Goal: Task Accomplishment & Management: Complete application form

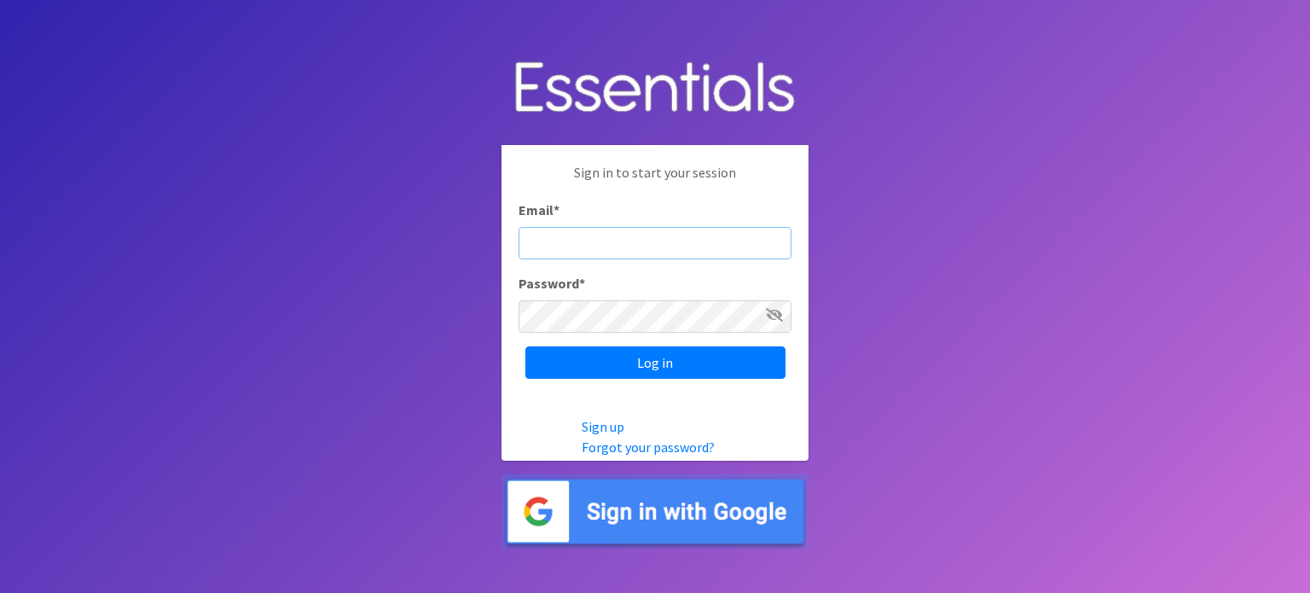
type input "[PERSON_NAME][EMAIL_ADDRESS][DOMAIN_NAME]"
click at [525, 346] on input "Log in" at bounding box center [655, 362] width 260 height 32
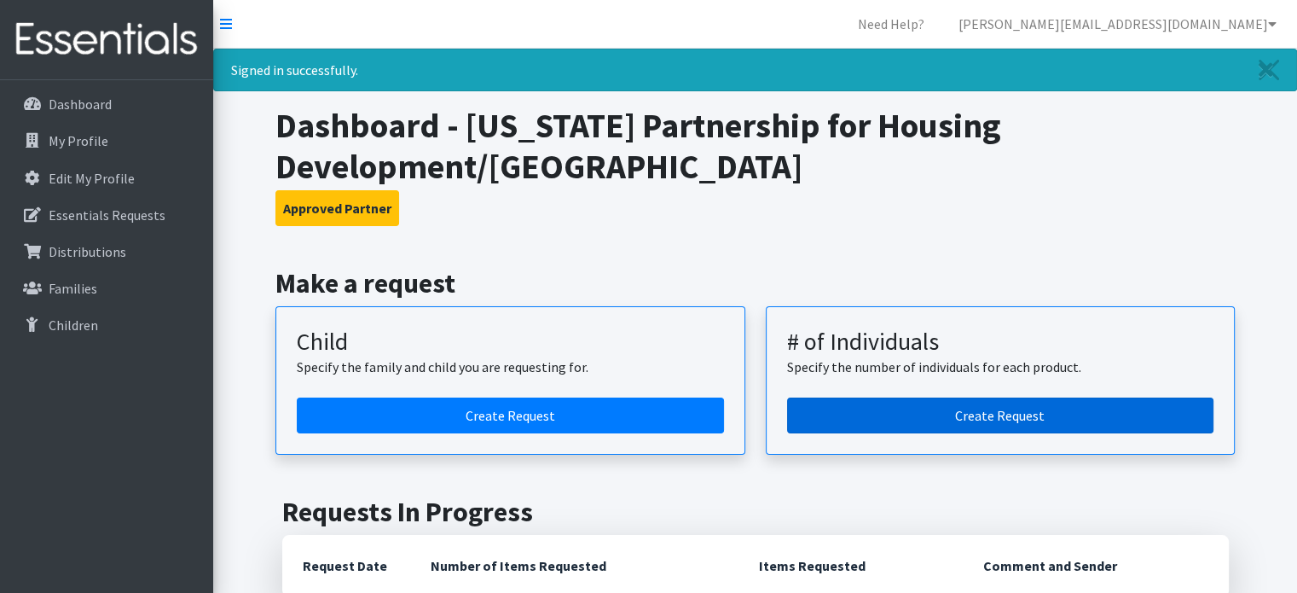
click at [915, 419] on link "Create Request" at bounding box center [1000, 415] width 427 height 36
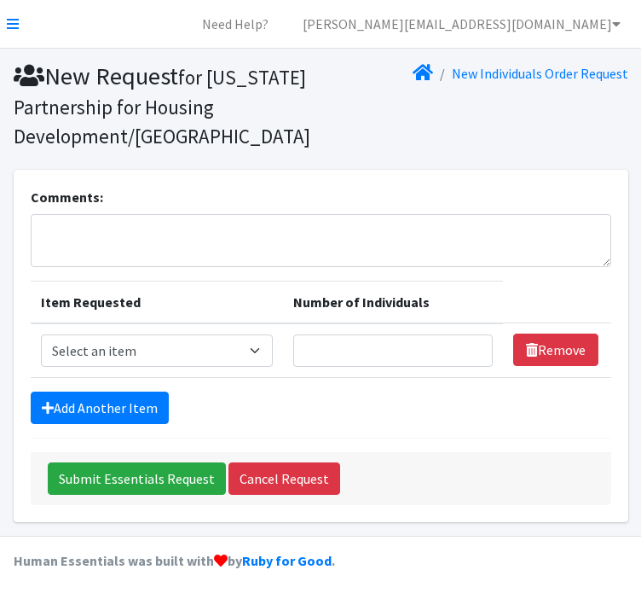
scroll to position [34, 0]
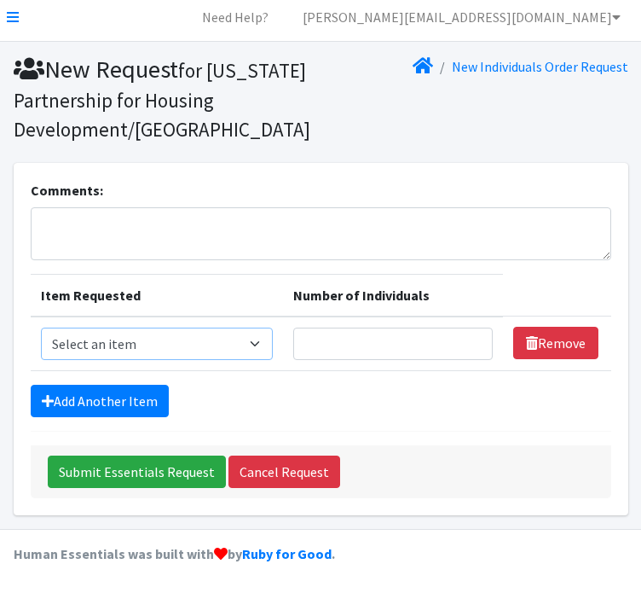
click at [174, 343] on select "Select an item (Newborn) (Preemie) (Size 1) (Size 2) (Size 3) (Size 4) (Size 5)…" at bounding box center [157, 343] width 233 height 32
select select "14491"
click at [41, 328] on select "Select an item (Newborn) (Preemie) (Size 1) (Size 2) (Size 3) (Size 4) (Size 5)…" at bounding box center [157, 343] width 233 height 32
click at [413, 356] on input "Number of Individuals" at bounding box center [392, 343] width 199 height 32
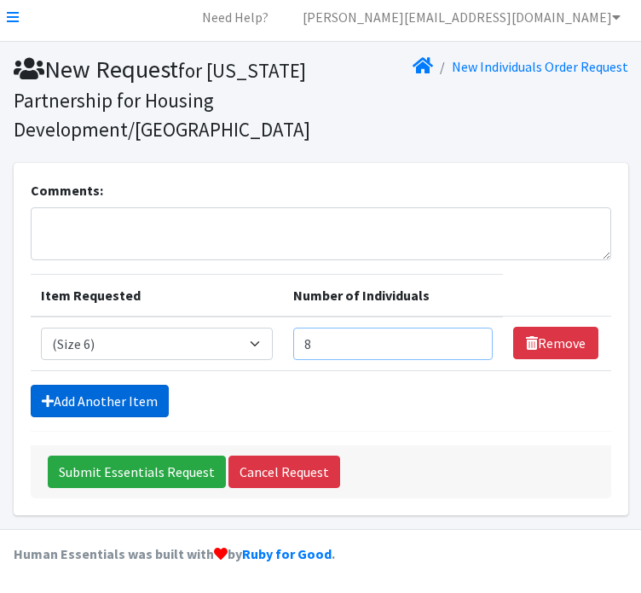
type input "8"
click at [126, 402] on link "Add Another Item" at bounding box center [100, 400] width 138 height 32
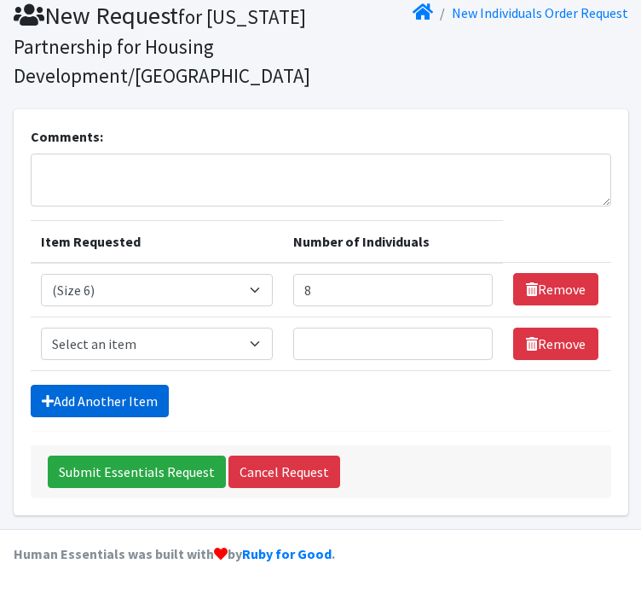
scroll to position [87, 0]
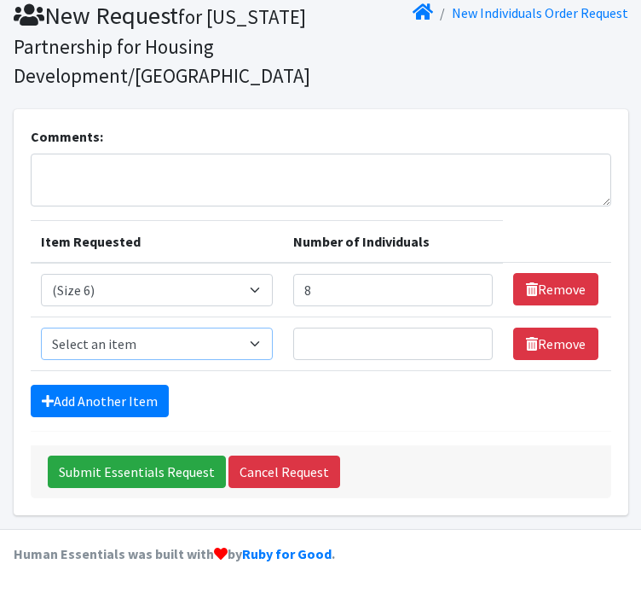
click at [159, 338] on select "Select an item (Newborn) (Preemie) (Size 1) (Size 2) (Size 3) (Size 4) (Size 5)…" at bounding box center [157, 343] width 233 height 32
select select "14494"
click at [41, 328] on select "Select an item (Newborn) (Preemie) (Size 1) (Size 2) (Size 3) (Size 4) (Size 5)…" at bounding box center [157, 343] width 233 height 32
click at [360, 356] on input "Number of Individuals" at bounding box center [392, 343] width 199 height 32
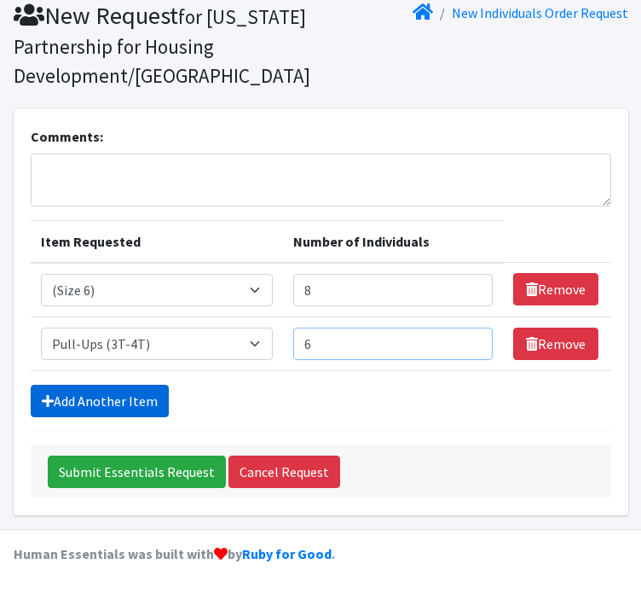
type input "6"
click at [107, 408] on link "Add Another Item" at bounding box center [100, 400] width 138 height 32
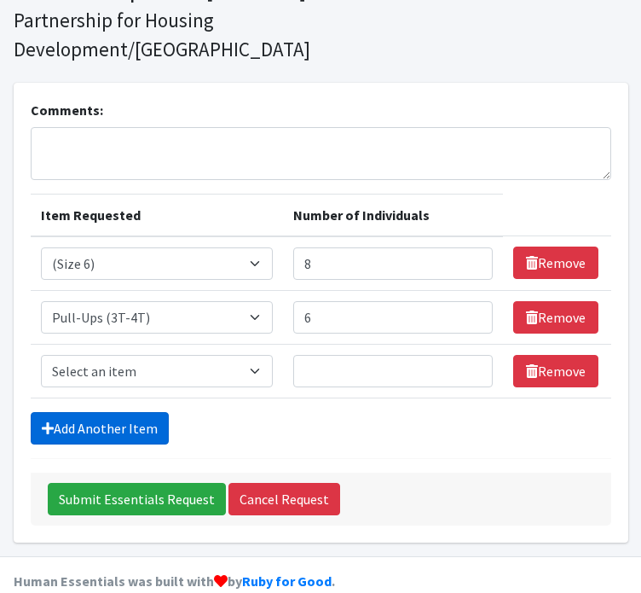
scroll to position [141, 0]
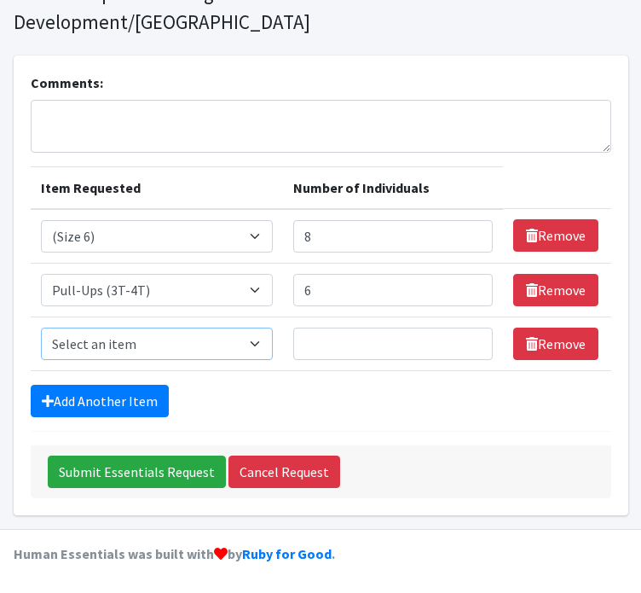
click at [151, 346] on select "Select an item (Newborn) (Preemie) (Size 1) (Size 2) (Size 3) (Size 4) (Size 5)…" at bounding box center [157, 343] width 233 height 32
select select "14511"
click at [41, 328] on select "Select an item (Newborn) (Preemie) (Size 1) (Size 2) (Size 3) (Size 4) (Size 5)…" at bounding box center [157, 343] width 233 height 32
click at [406, 347] on input "Number of Individuals" at bounding box center [392, 343] width 199 height 32
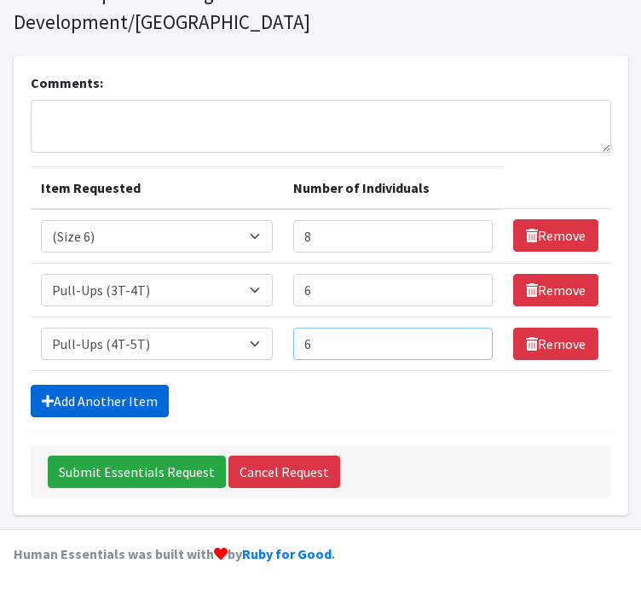
type input "6"
click at [110, 402] on link "Add Another Item" at bounding box center [100, 400] width 138 height 32
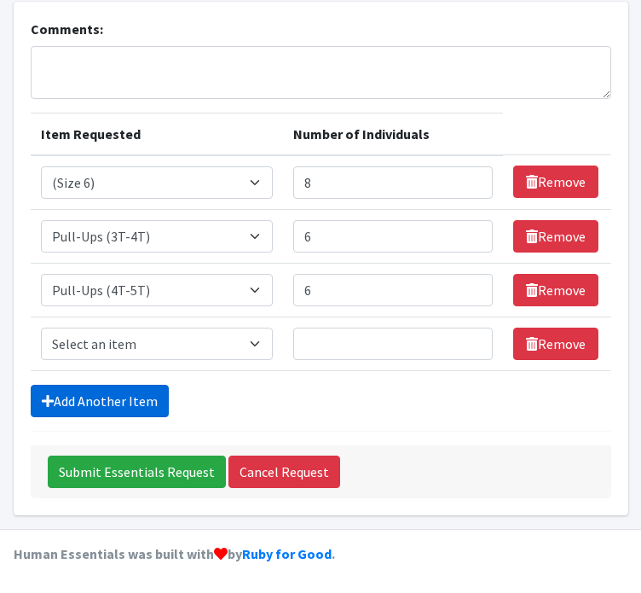
scroll to position [194, 0]
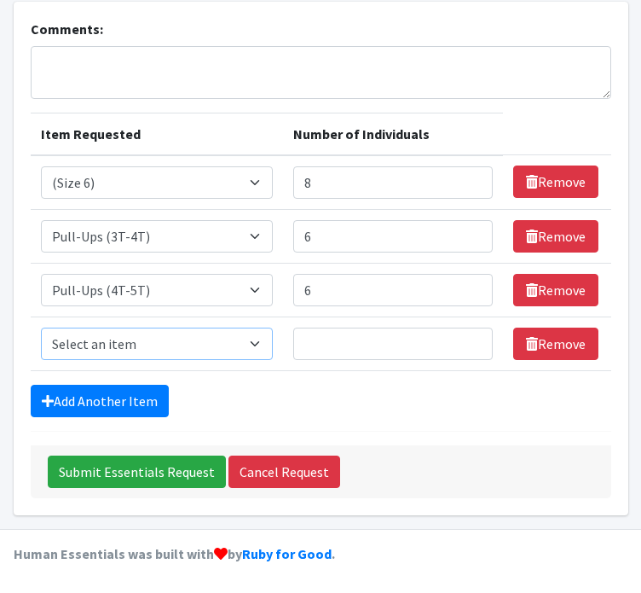
click at [147, 337] on select "Select an item (Newborn) (Preemie) (Size 1) (Size 2) (Size 3) (Size 4) (Size 5)…" at bounding box center [157, 343] width 233 height 32
select select "14955"
click at [41, 328] on select "Select an item (Newborn) (Preemie) (Size 1) (Size 2) (Size 3) (Size 4) (Size 5)…" at bounding box center [157, 343] width 233 height 32
click at [361, 360] on input "Number of Individuals" at bounding box center [392, 343] width 199 height 32
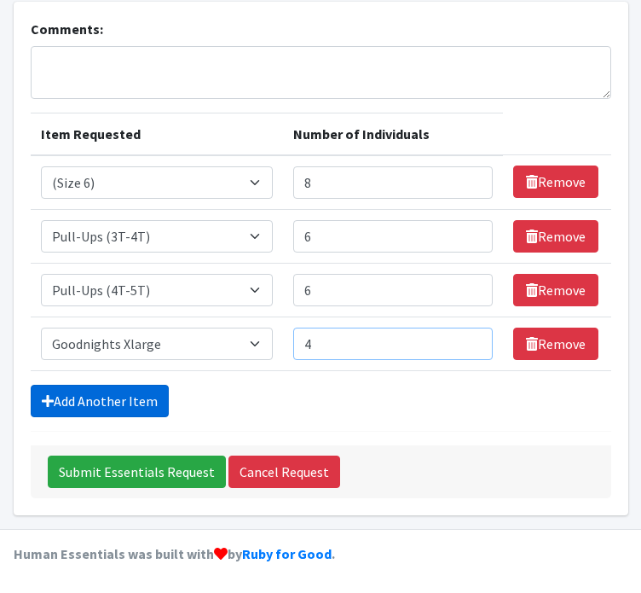
type input "4"
click at [109, 390] on link "Add Another Item" at bounding box center [100, 400] width 138 height 32
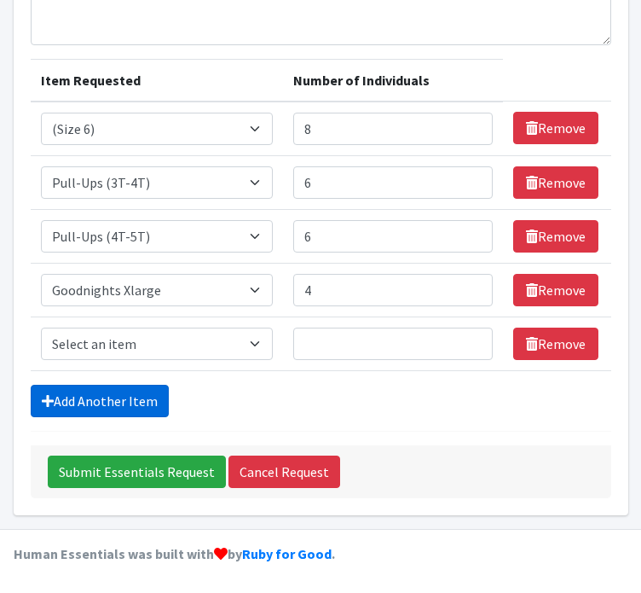
scroll to position [248, 0]
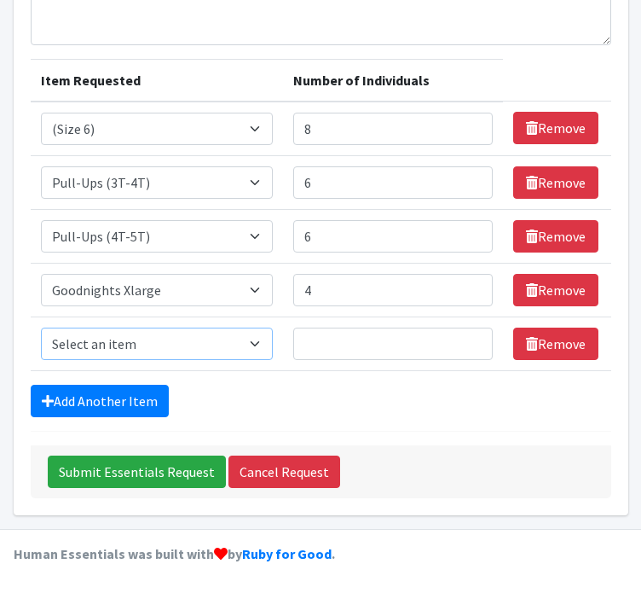
click at [200, 332] on select "Select an item (Newborn) (Preemie) (Size 1) (Size 2) (Size 3) (Size 4) (Size 5)…" at bounding box center [157, 343] width 233 height 32
select select "14487"
click at [41, 328] on select "Select an item (Newborn) (Preemie) (Size 1) (Size 2) (Size 3) (Size 4) (Size 5)…" at bounding box center [157, 343] width 233 height 32
click at [374, 339] on input "Number of Individuals" at bounding box center [392, 343] width 199 height 32
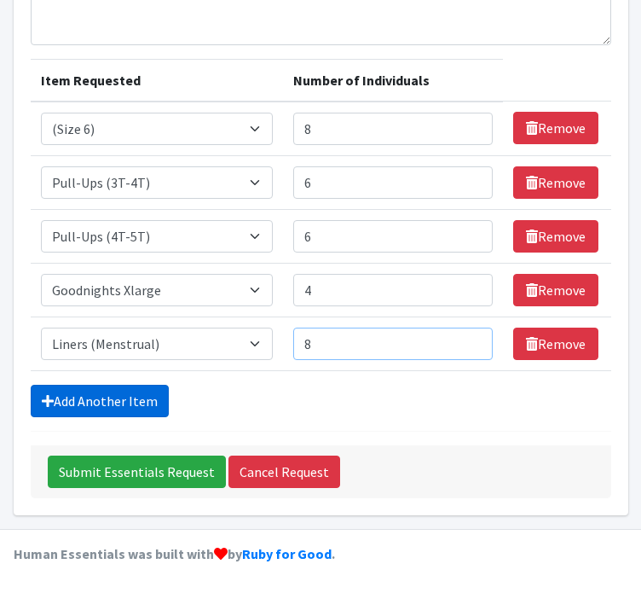
type input "8"
click at [113, 393] on link "Add Another Item" at bounding box center [100, 400] width 138 height 32
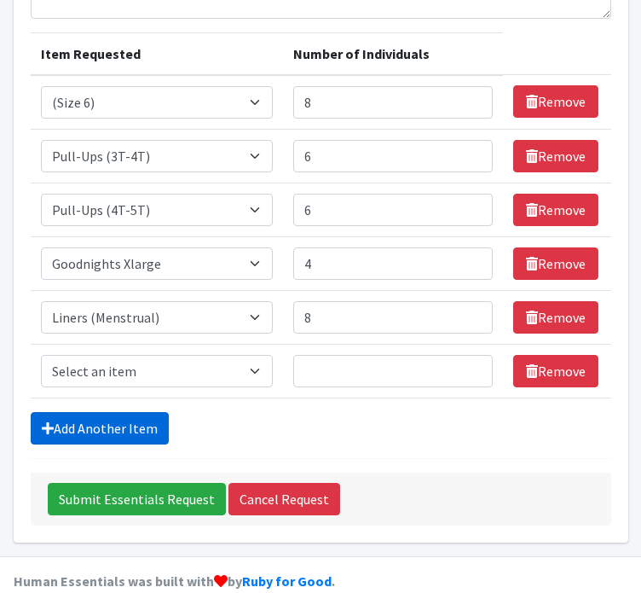
scroll to position [301, 0]
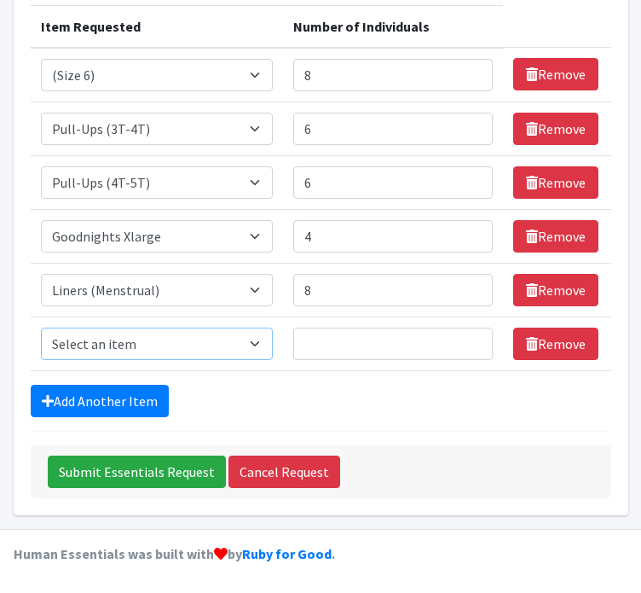
click at [160, 346] on select "Select an item (Newborn) (Preemie) (Size 1) (Size 2) (Size 3) (Size 4) (Size 5)…" at bounding box center [157, 343] width 233 height 32
select select "14484"
click at [41, 328] on select "Select an item (Newborn) (Preemie) (Size 1) (Size 2) (Size 3) (Size 4) (Size 5)…" at bounding box center [157, 343] width 233 height 32
click at [423, 356] on input "Number of Individuals" at bounding box center [392, 343] width 199 height 32
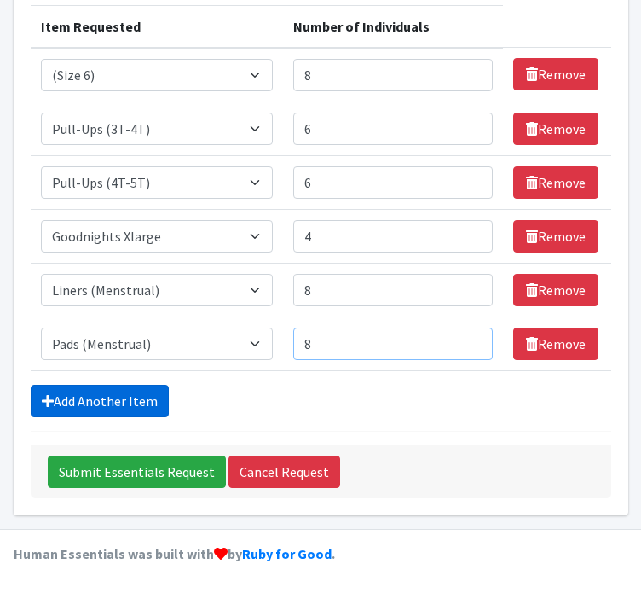
type input "8"
drag, startPoint x: 76, startPoint y: 402, endPoint x: 51, endPoint y: 401, distance: 24.7
click at [51, 401] on icon at bounding box center [48, 401] width 12 height 14
click at [144, 406] on link "Add Another Item" at bounding box center [100, 400] width 138 height 32
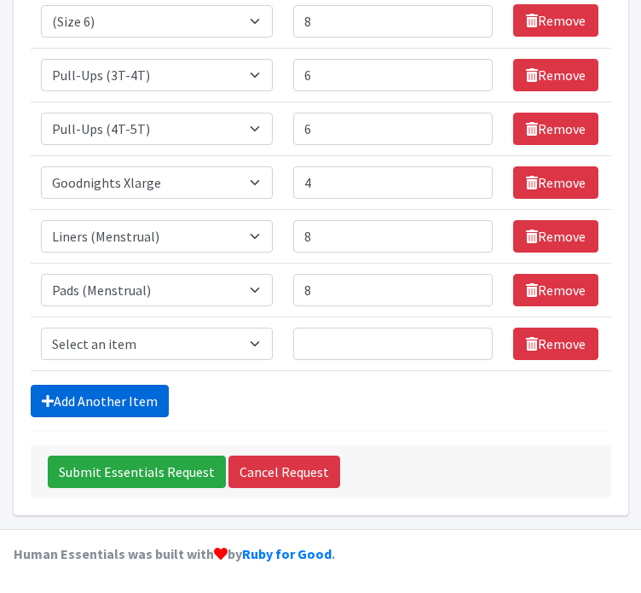
scroll to position [355, 0]
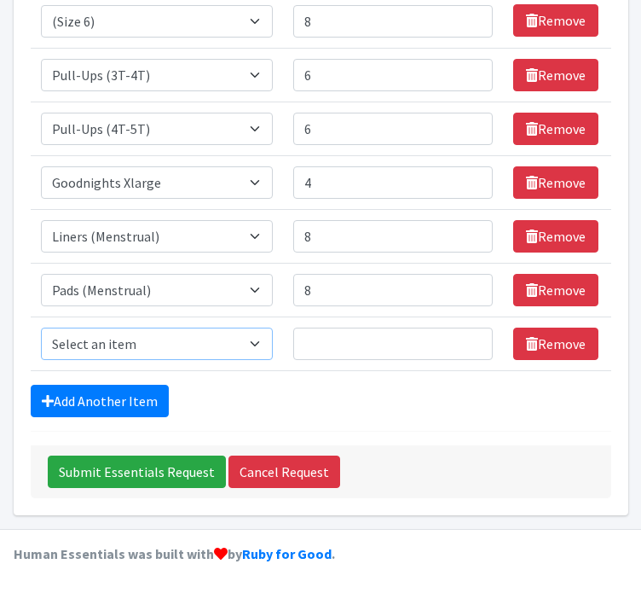
click at [184, 344] on select "Select an item (Newborn) (Preemie) (Size 1) (Size 2) (Size 3) (Size 4) (Size 5)…" at bounding box center [157, 343] width 233 height 32
select select "14485"
click at [41, 328] on select "Select an item (Newborn) (Preemie) (Size 1) (Size 2) (Size 3) (Size 4) (Size 5)…" at bounding box center [157, 343] width 233 height 32
click at [388, 330] on input "Number of Individuals" at bounding box center [392, 343] width 199 height 32
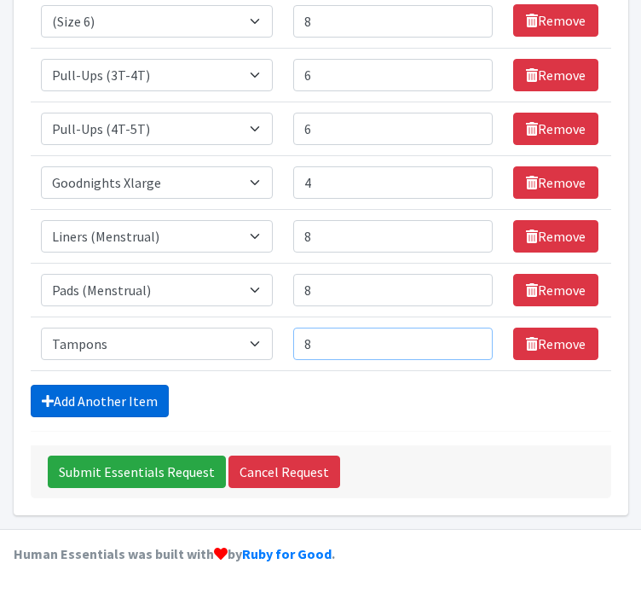
type input "8"
click at [139, 407] on link "Add Another Item" at bounding box center [100, 400] width 138 height 32
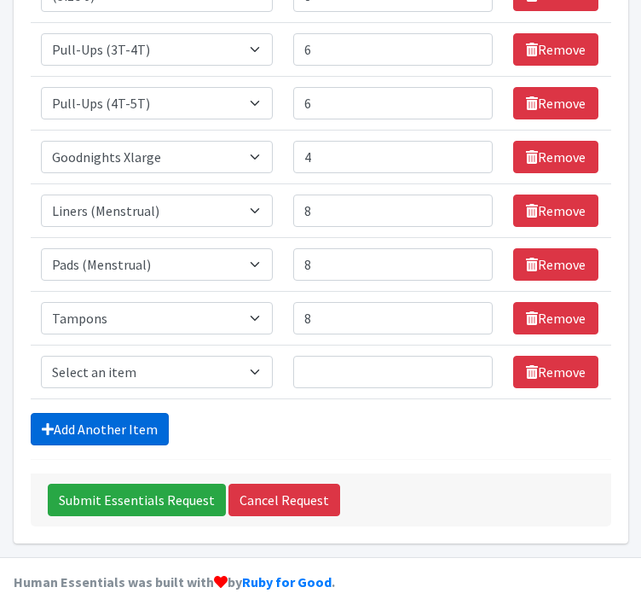
scroll to position [408, 0]
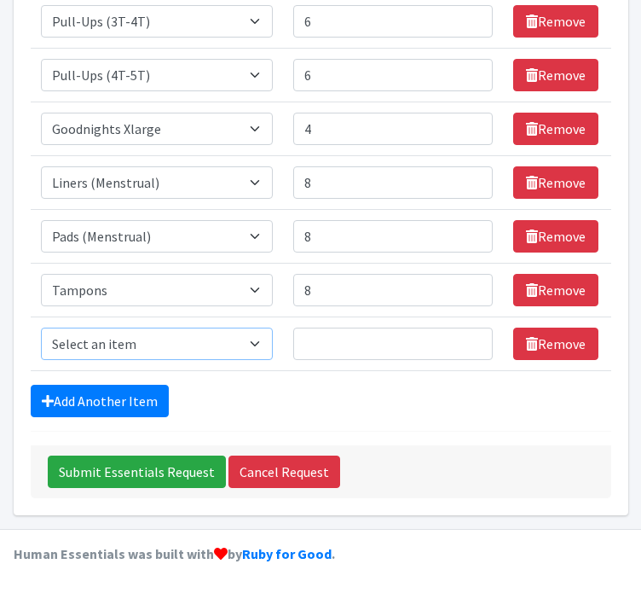
click at [163, 354] on select "Select an item (Newborn) (Preemie) (Size 1) (Size 2) (Size 3) (Size 4) (Size 5)…" at bounding box center [157, 343] width 233 height 32
select select "14498"
click at [41, 328] on select "Select an item (Newborn) (Preemie) (Size 1) (Size 2) (Size 3) (Size 4) (Size 5)…" at bounding box center [157, 343] width 233 height 32
drag, startPoint x: 407, startPoint y: 362, endPoint x: 409, endPoint y: 344, distance: 18.9
click at [409, 344] on td "Number of Individuals" at bounding box center [392, 343] width 219 height 54
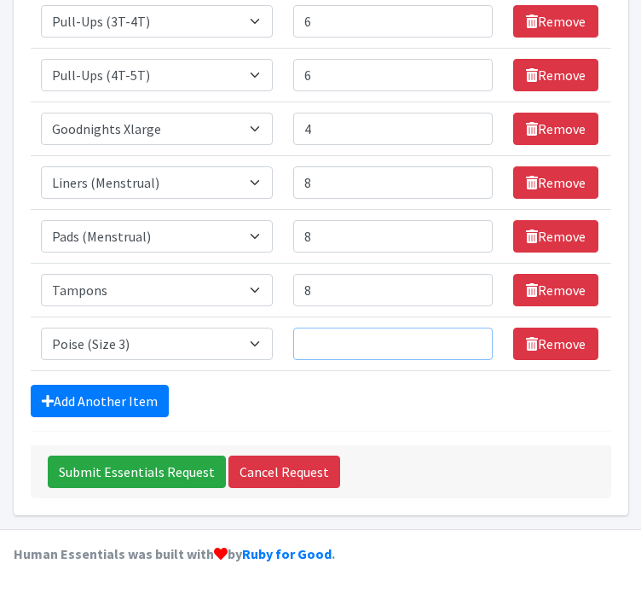
click at [409, 344] on input "Number of Individuals" at bounding box center [392, 343] width 199 height 32
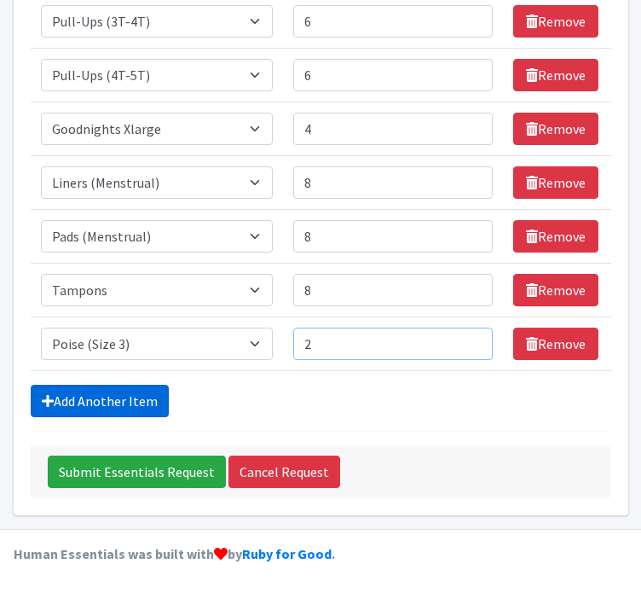
type input "2"
click at [85, 389] on link "Add Another Item" at bounding box center [100, 400] width 138 height 32
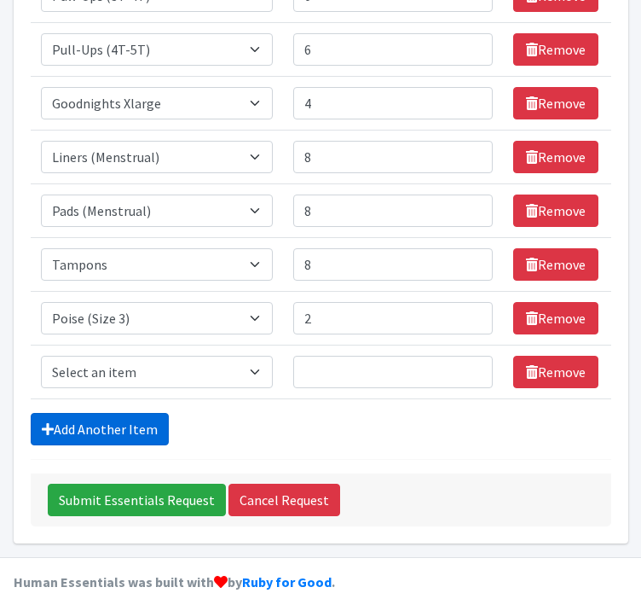
scroll to position [462, 0]
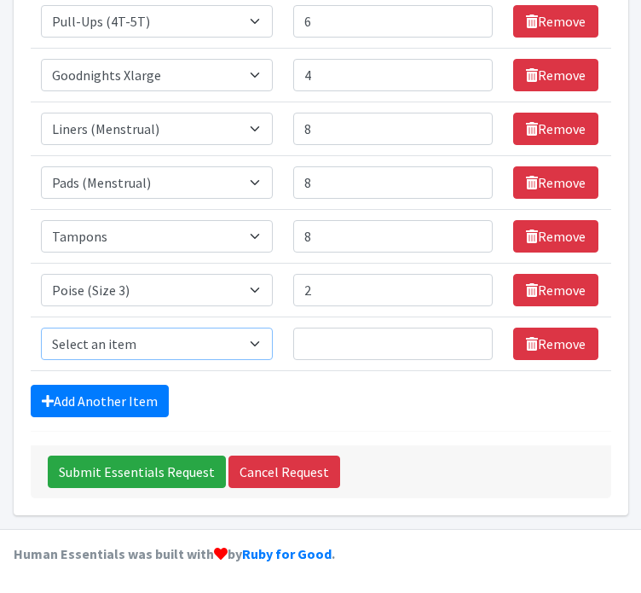
click at [135, 356] on select "Select an item (Newborn) (Preemie) (Size 1) (Size 2) (Size 3) (Size 4) (Size 5)…" at bounding box center [157, 343] width 233 height 32
select select "14775"
click at [41, 328] on select "Select an item (Newborn) (Preemie) (Size 1) (Size 2) (Size 3) (Size 4) (Size 5)…" at bounding box center [157, 343] width 233 height 32
click at [390, 350] on input "Number of Individuals" at bounding box center [392, 343] width 199 height 32
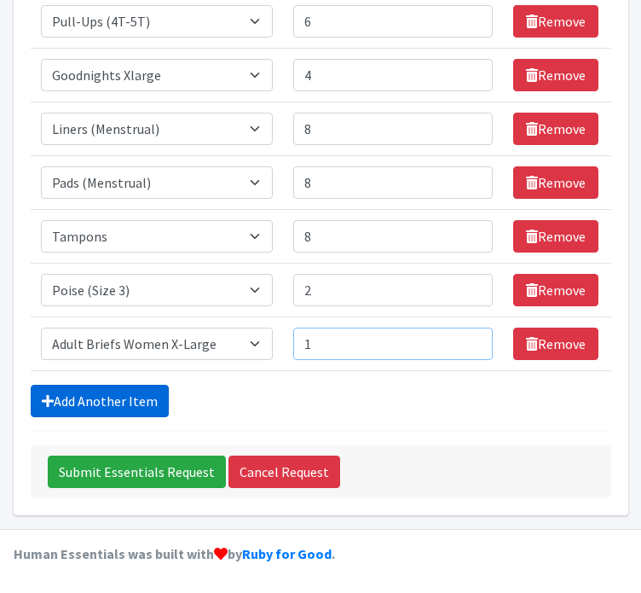
type input "1"
click at [119, 406] on link "Add Another Item" at bounding box center [100, 400] width 138 height 32
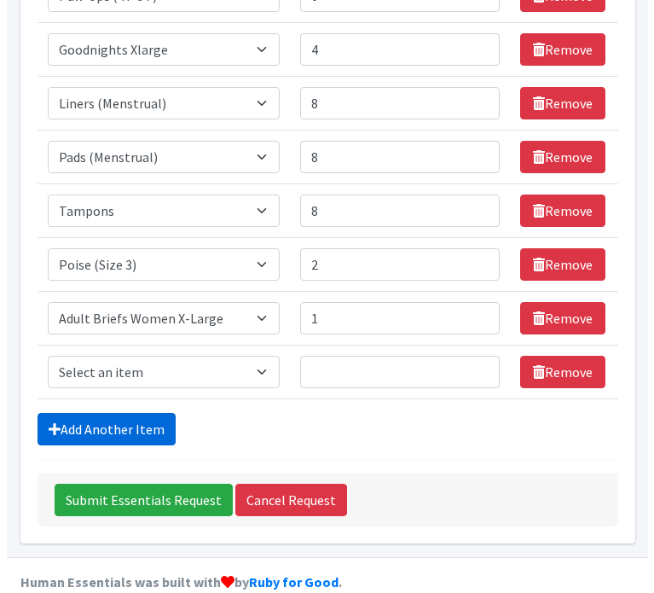
scroll to position [515, 0]
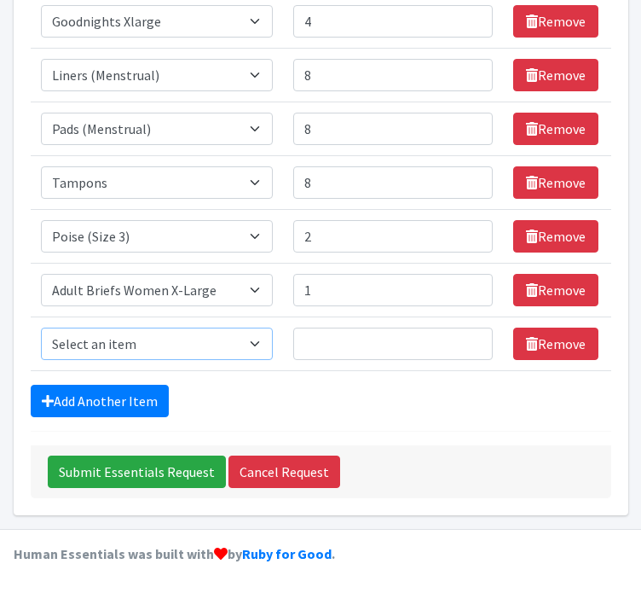
click at [164, 340] on select "Select an item (Newborn) (Preemie) (Size 1) (Size 2) (Size 3) (Size 4) (Size 5)…" at bounding box center [157, 343] width 233 height 32
select select "14500"
click at [41, 328] on select "Select an item (Newborn) (Preemie) (Size 1) (Size 2) (Size 3) (Size 4) (Size 5)…" at bounding box center [157, 343] width 233 height 32
click at [389, 345] on input "Number of Individuals" at bounding box center [392, 343] width 199 height 32
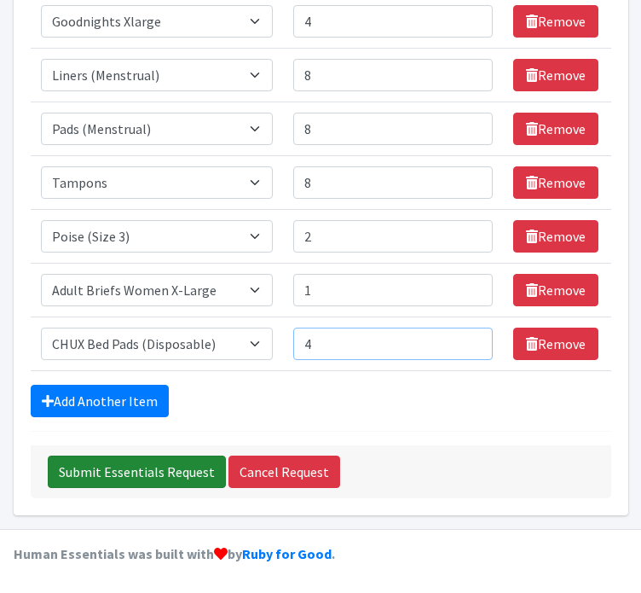
type input "4"
click at [188, 479] on input "Submit Essentials Request" at bounding box center [137, 471] width 178 height 32
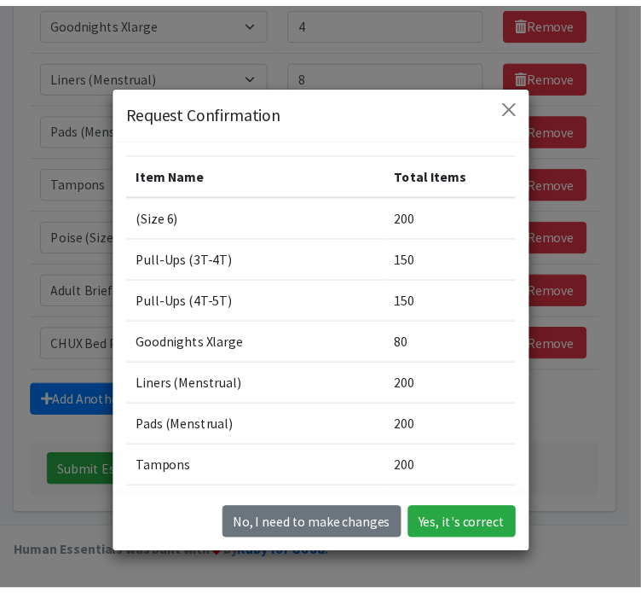
scroll to position [229, 0]
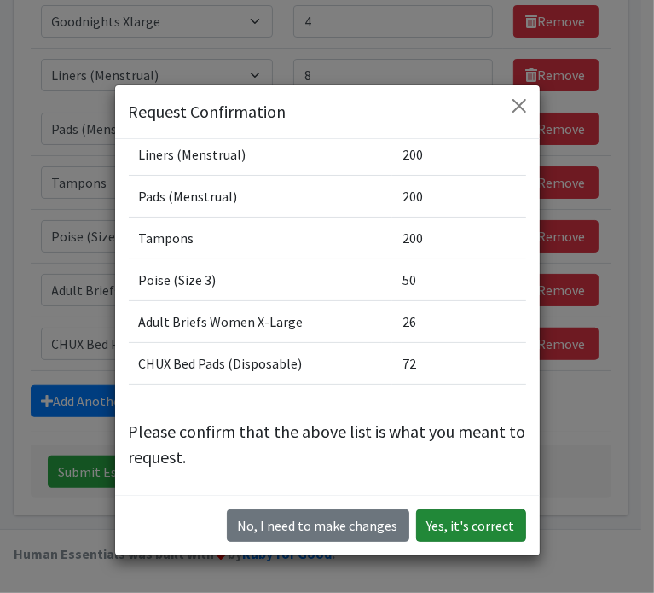
click at [483, 512] on button "Yes, it's correct" at bounding box center [471, 525] width 110 height 32
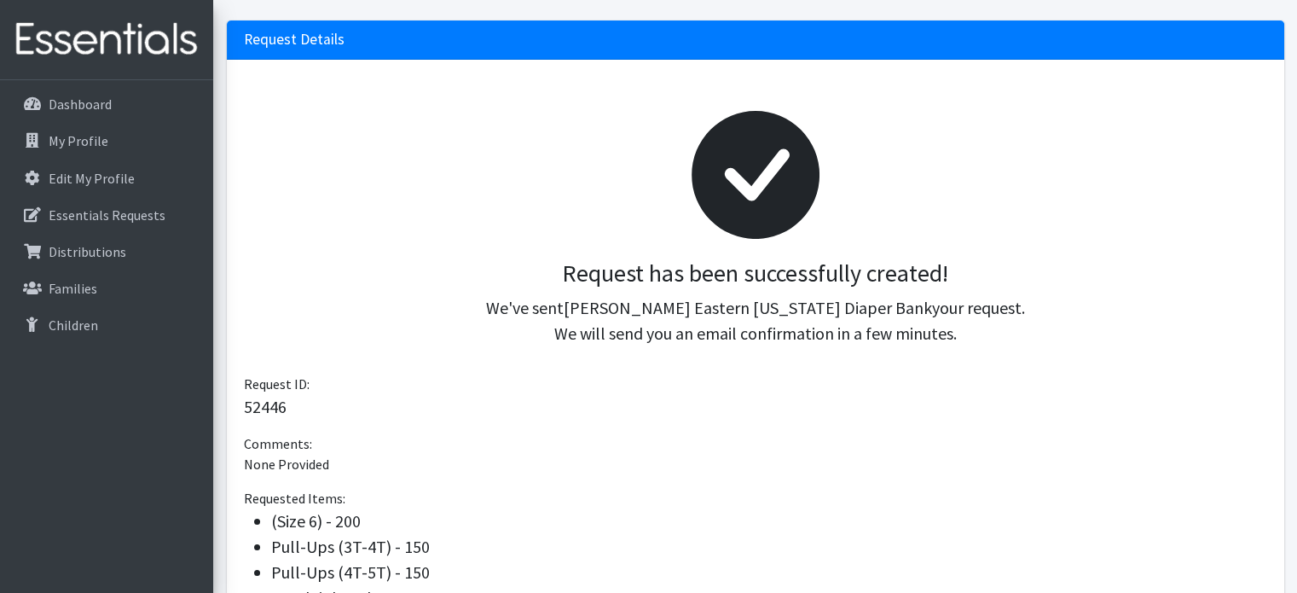
scroll to position [176, 0]
